Goal: Task Accomplishment & Management: Use online tool/utility

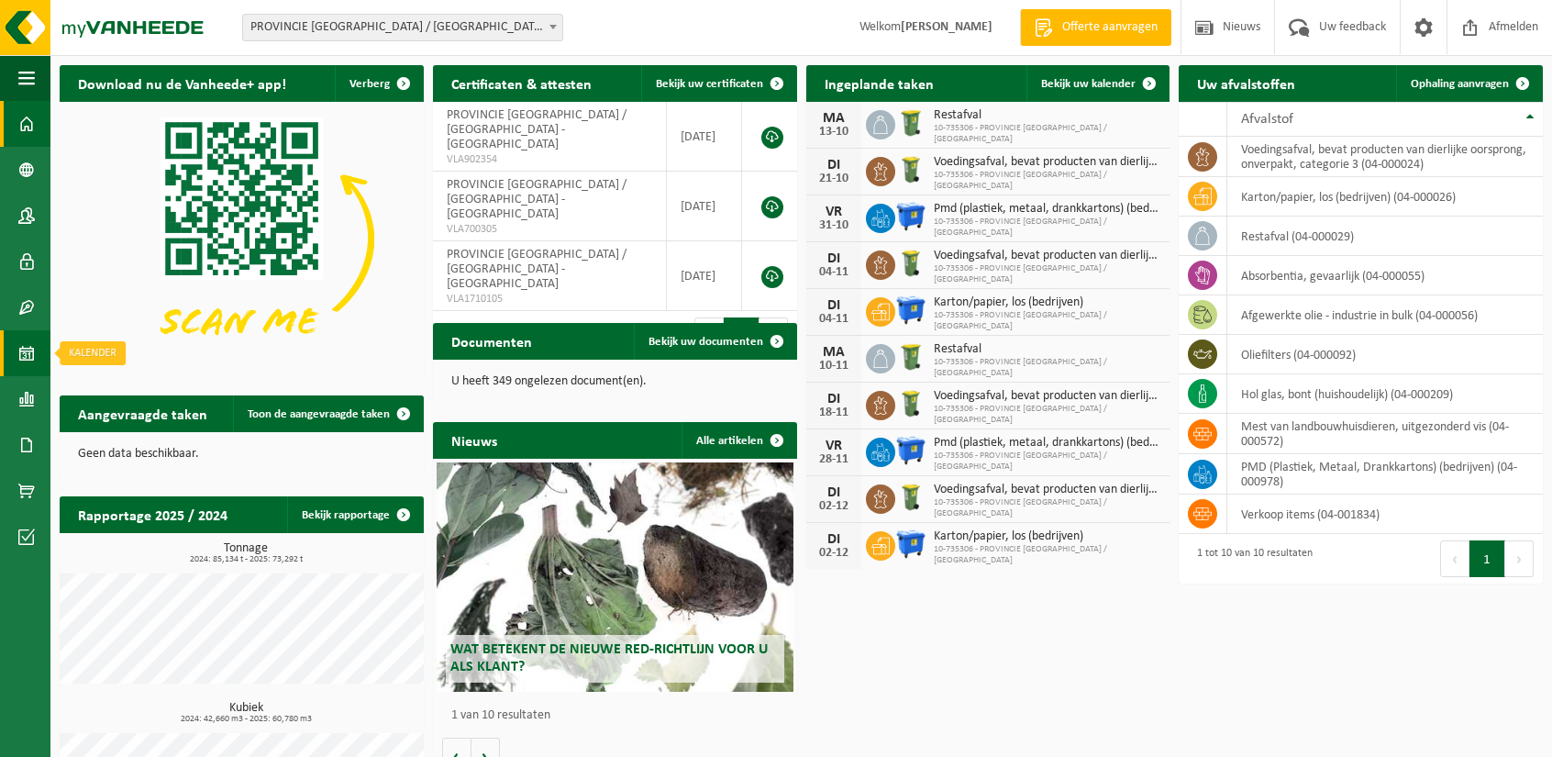
click at [29, 344] on span at bounding box center [26, 353] width 17 height 46
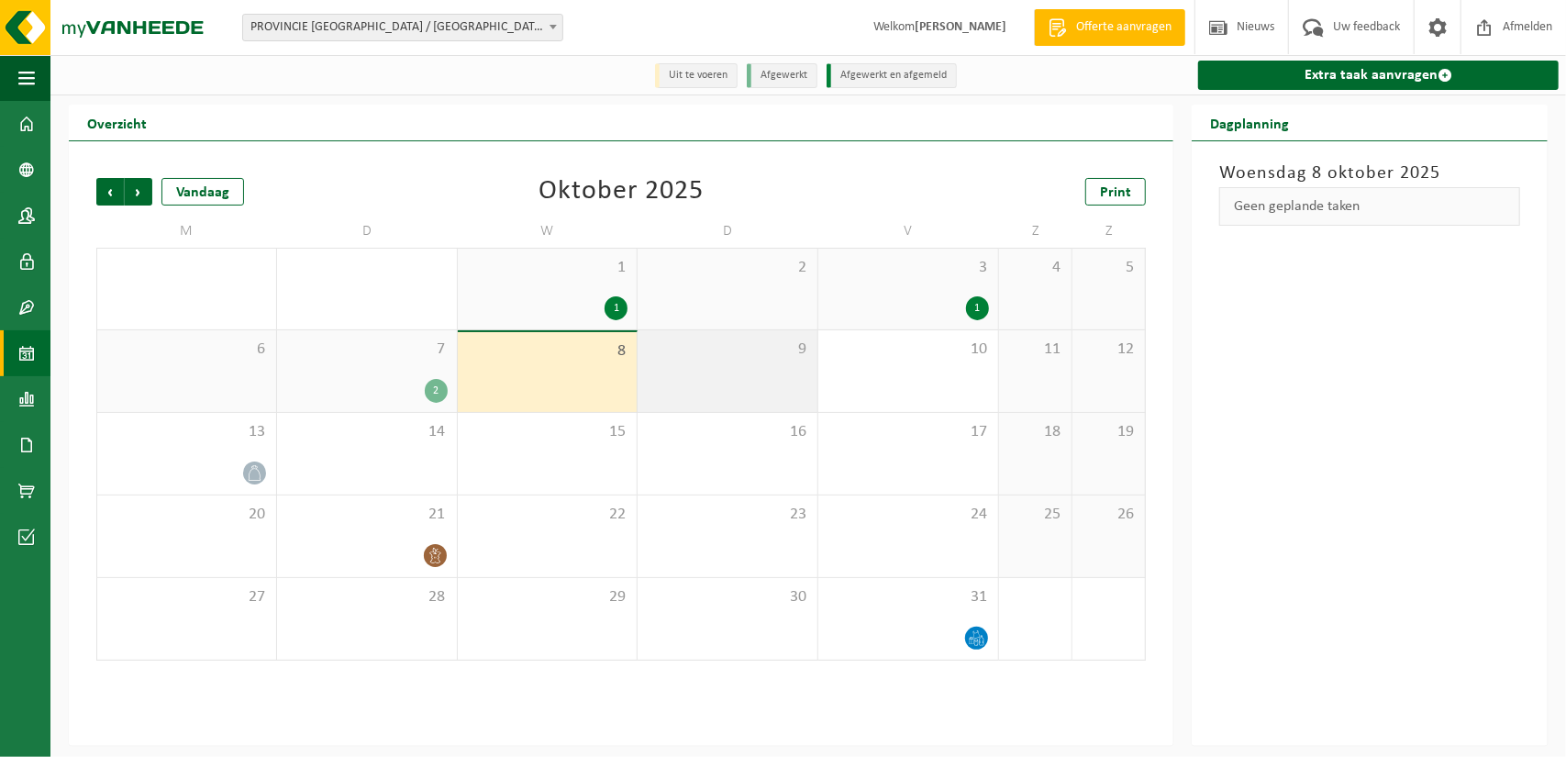
click at [675, 364] on div "9" at bounding box center [728, 371] width 180 height 82
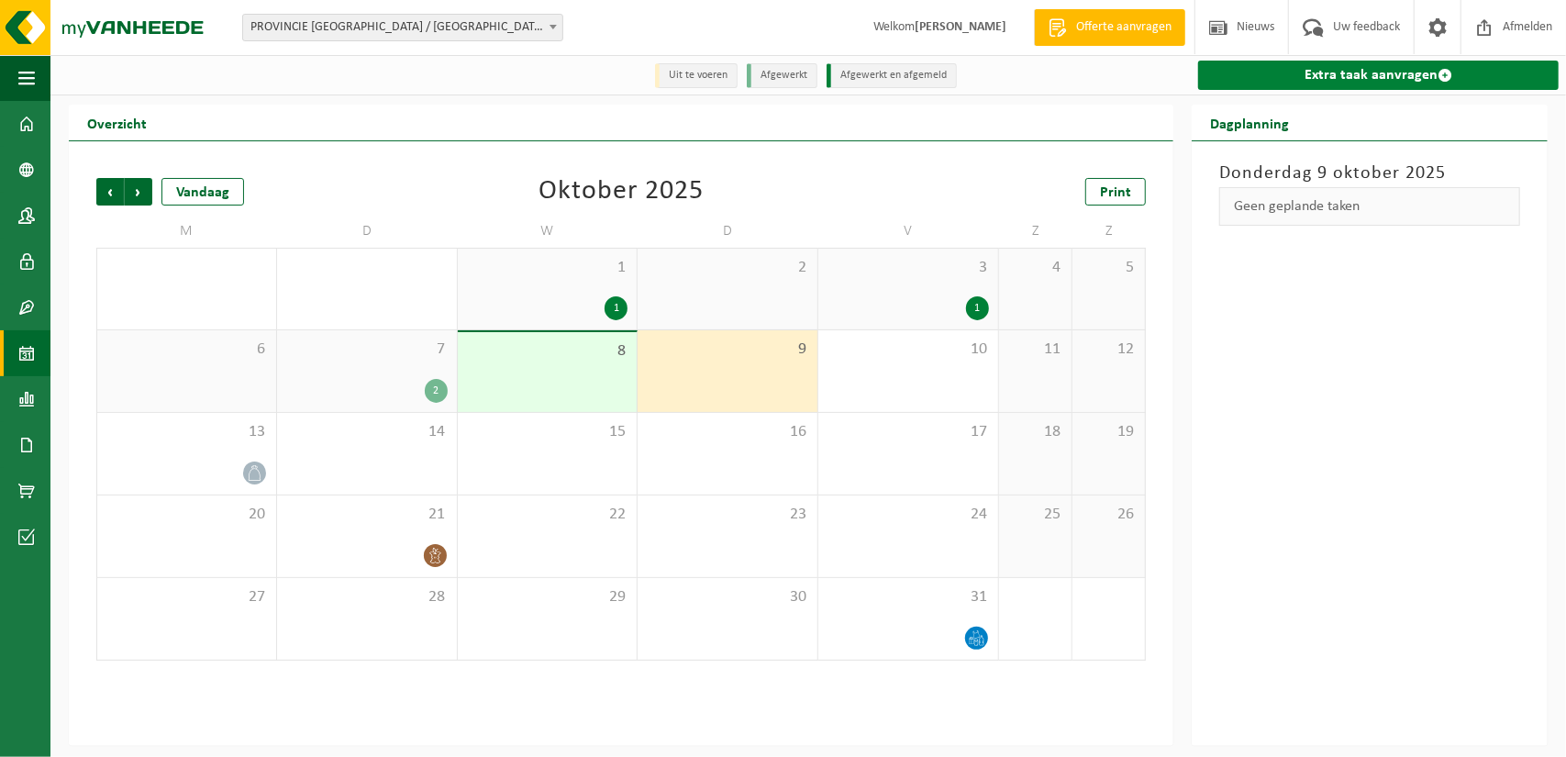
click at [1259, 68] on link "Extra taak aanvragen" at bounding box center [1378, 75] width 361 height 29
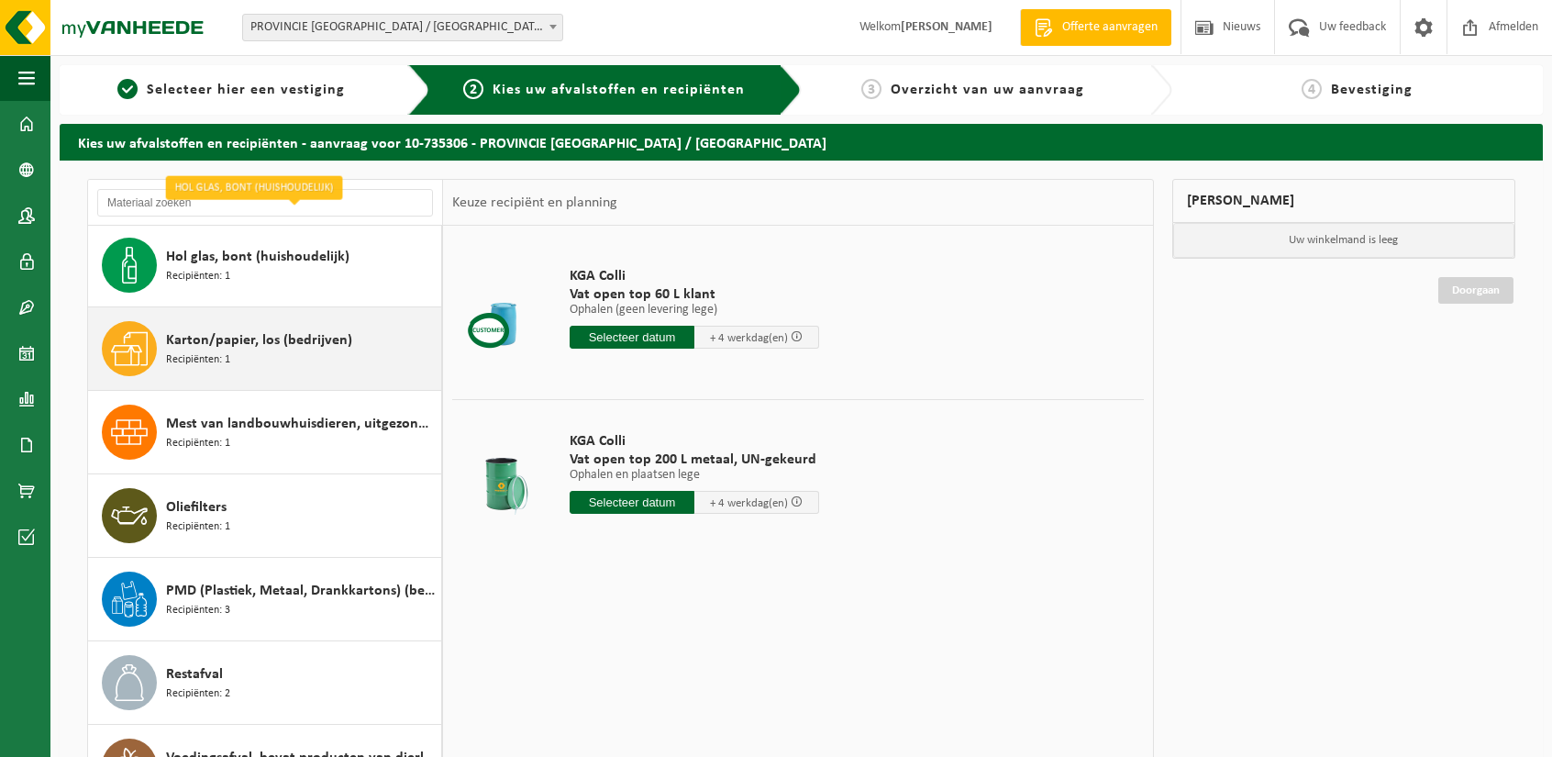
scroll to position [196, 0]
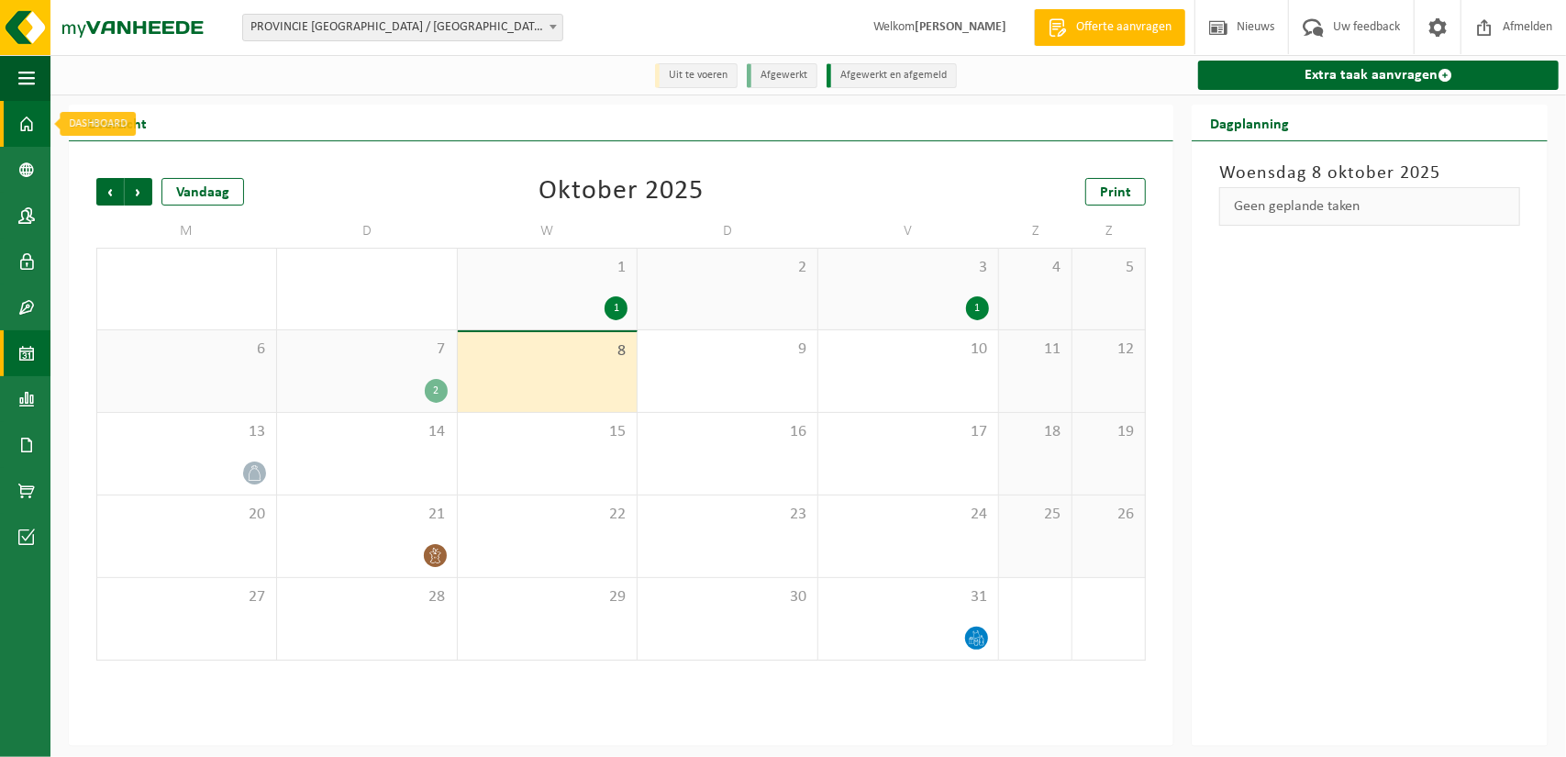
click at [29, 118] on span at bounding box center [26, 124] width 17 height 46
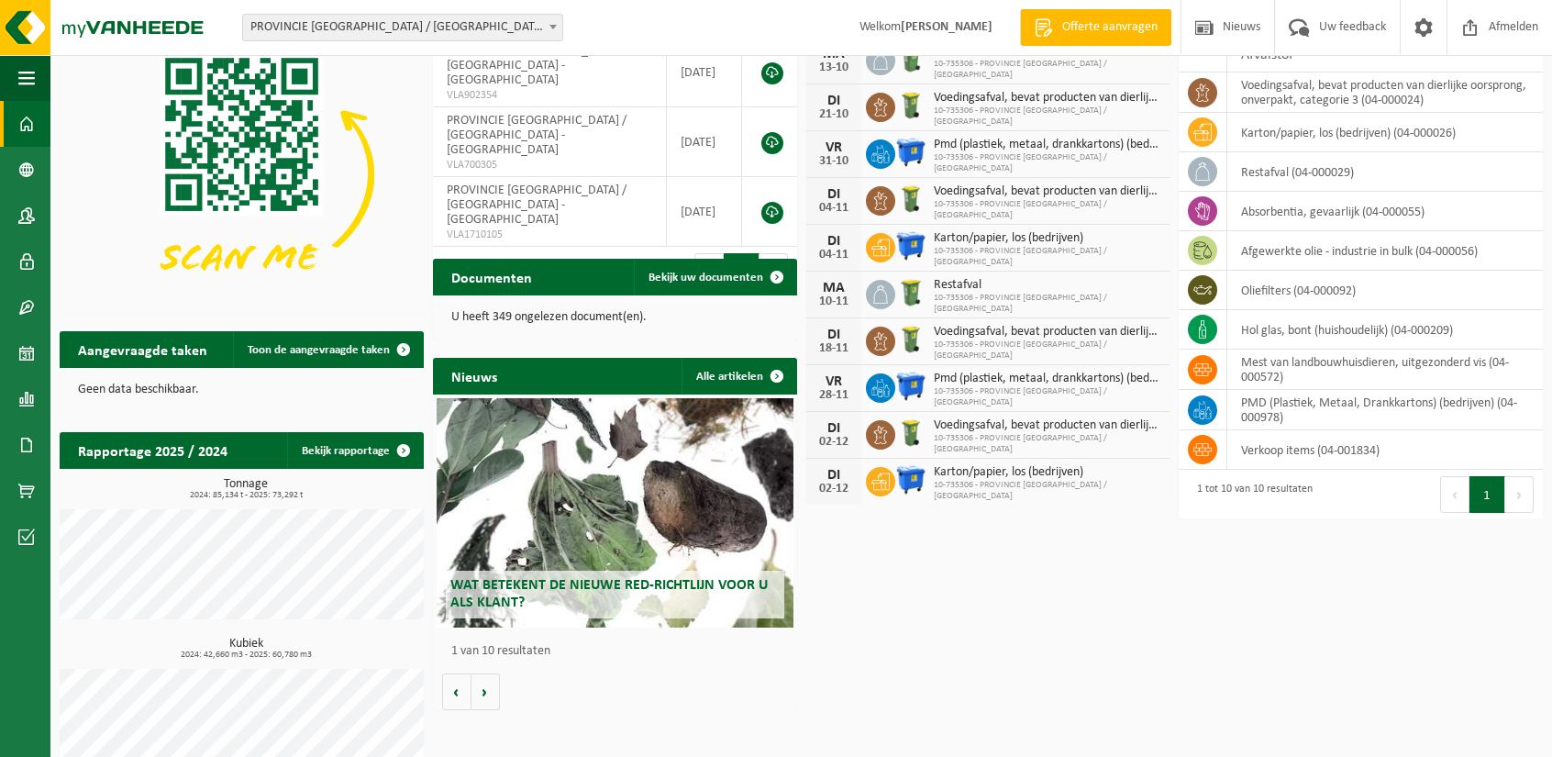
scroll to position [104, 0]
